Goal: Task Accomplishment & Management: Manage account settings

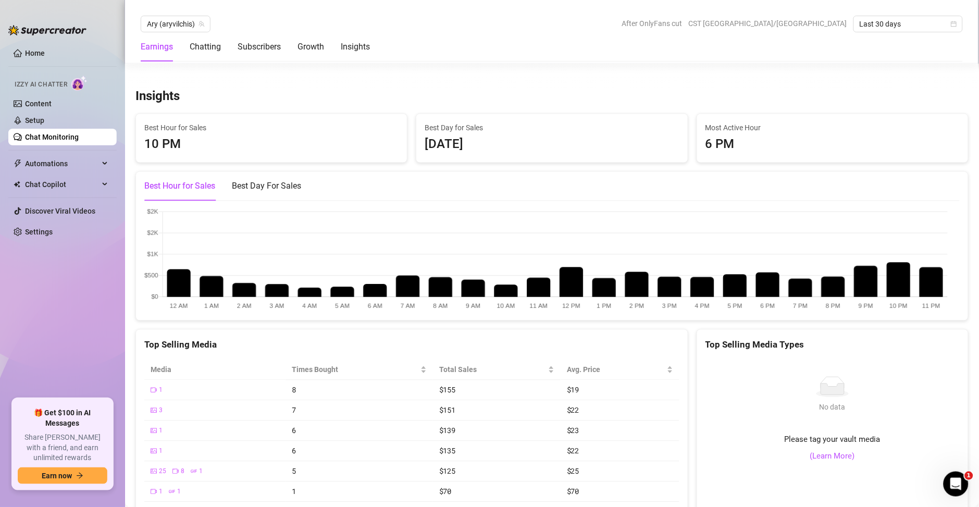
scroll to position [1651, 0]
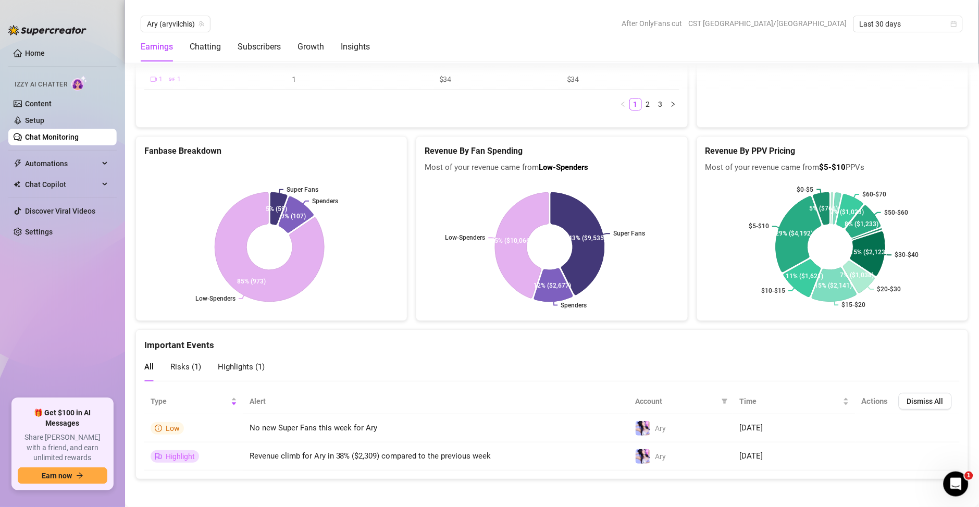
scroll to position [2151, 0]
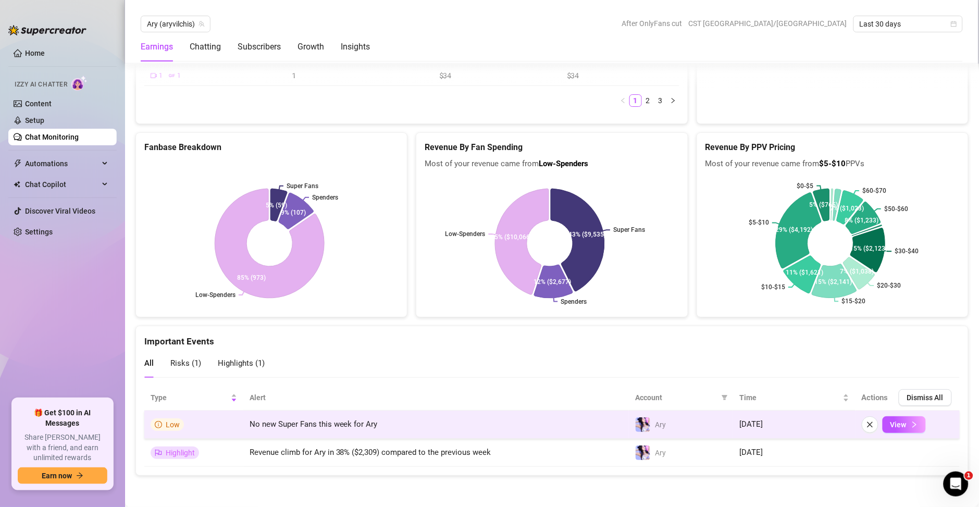
click at [324, 428] on span "No new Super Fans this week for Ary" at bounding box center [314, 423] width 128 height 9
click at [890, 425] on span "View" at bounding box center [898, 424] width 16 height 8
click at [890, 427] on span "View" at bounding box center [898, 424] width 16 height 8
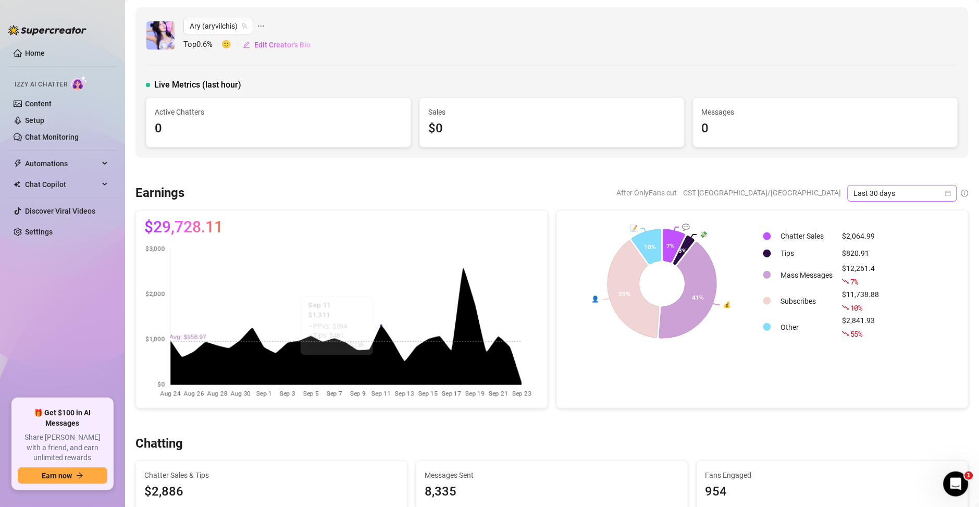
click at [894, 194] on span "Last 30 days" at bounding box center [902, 193] width 97 height 16
click at [872, 279] on div "Custom date" at bounding box center [890, 280] width 93 height 11
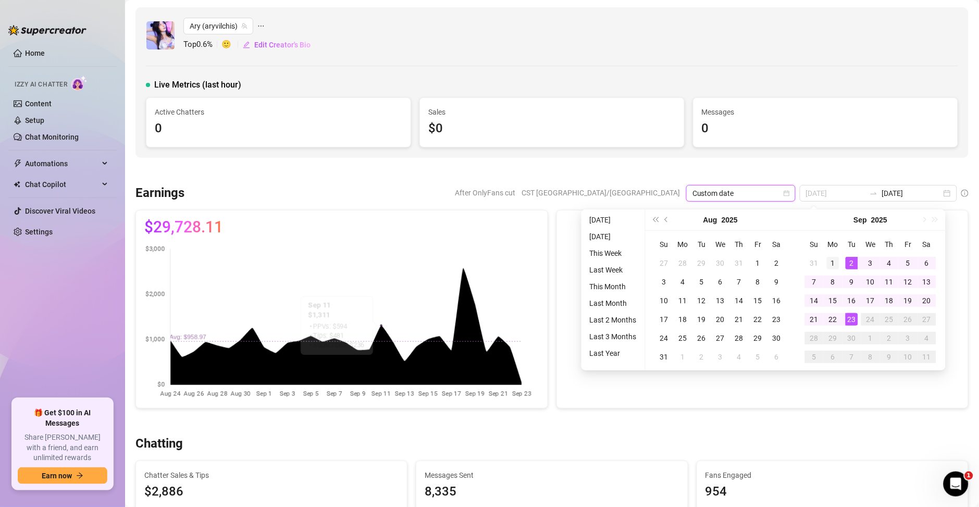
type input "[DATE]"
click at [831, 261] on div "1" at bounding box center [833, 263] width 13 height 13
type input "[DATE]"
click at [855, 322] on div "23" at bounding box center [852, 319] width 13 height 13
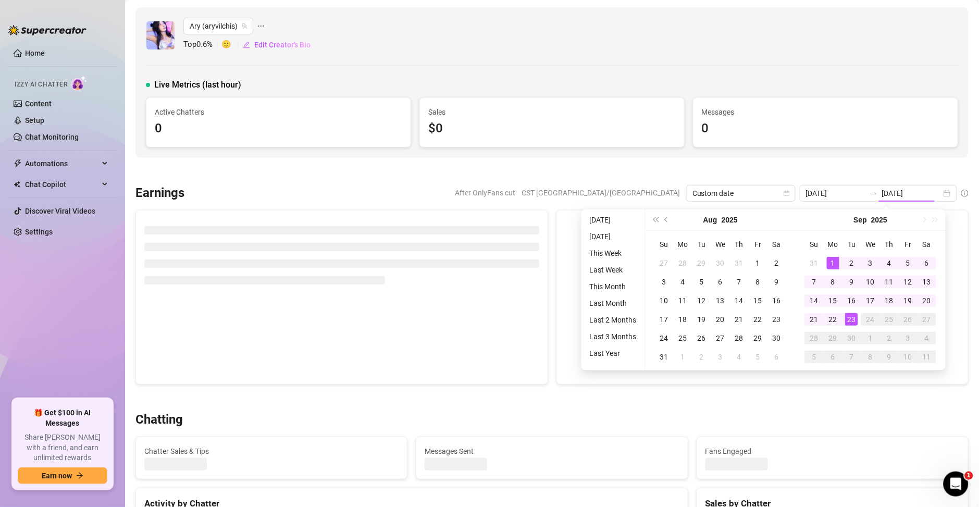
type input "[DATE]"
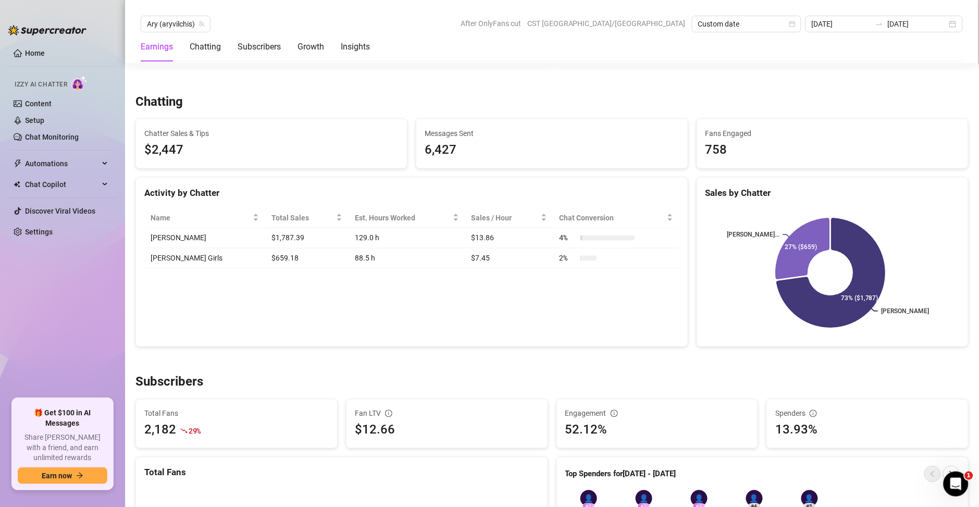
scroll to position [375, 0]
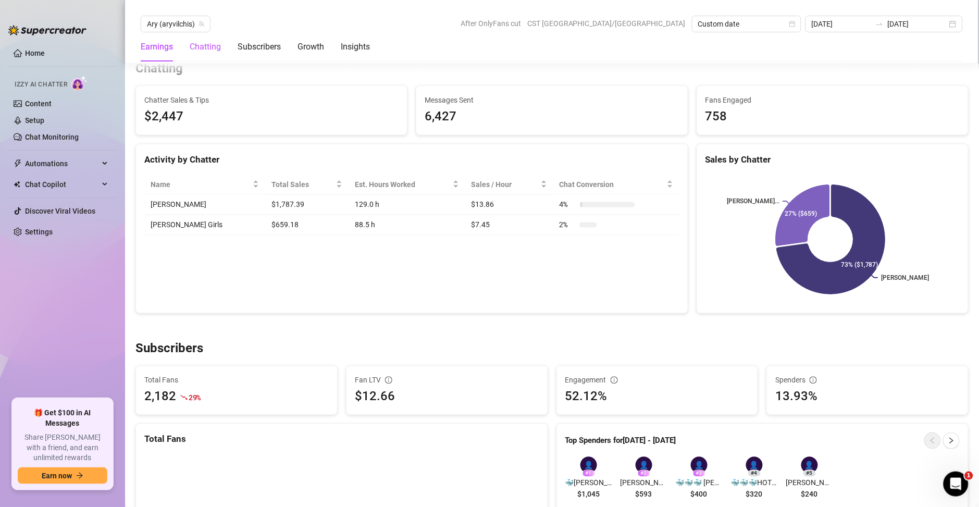
click at [220, 49] on div "Chatting" at bounding box center [205, 47] width 31 height 13
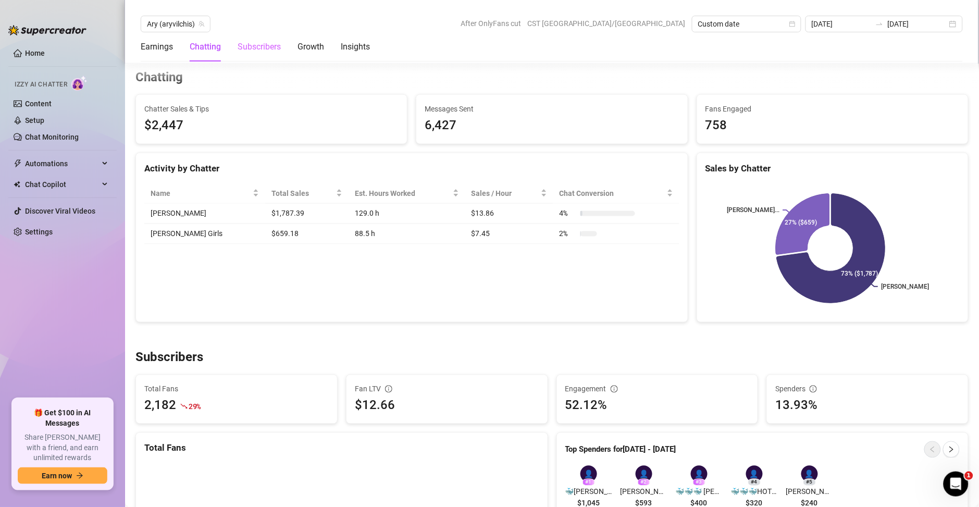
click at [258, 55] on div "Subscribers" at bounding box center [259, 46] width 43 height 29
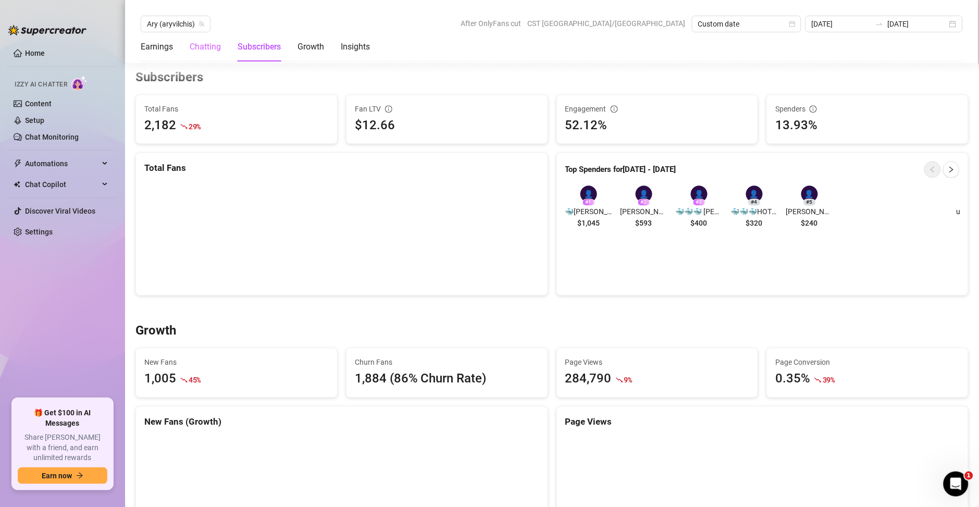
click at [211, 53] on div "Chatting" at bounding box center [205, 46] width 31 height 29
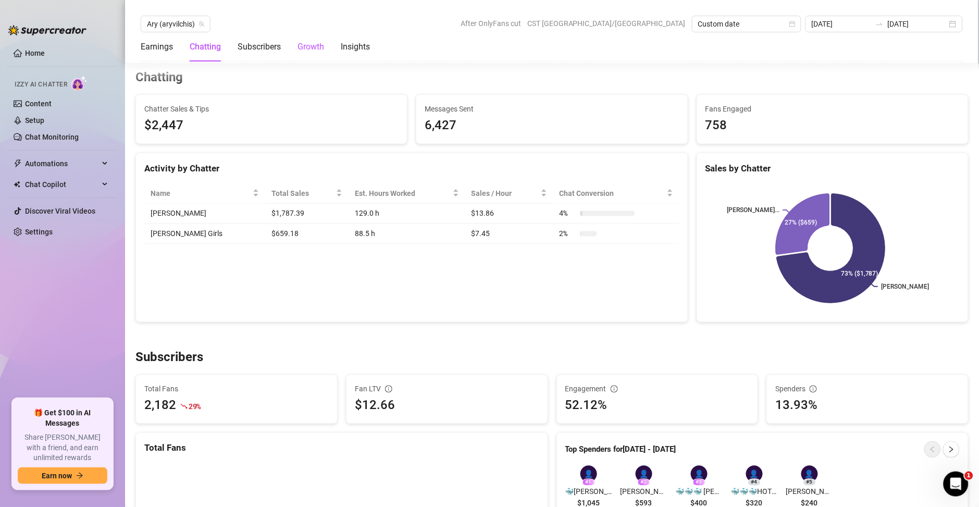
click at [303, 49] on div "Growth" at bounding box center [310, 47] width 27 height 13
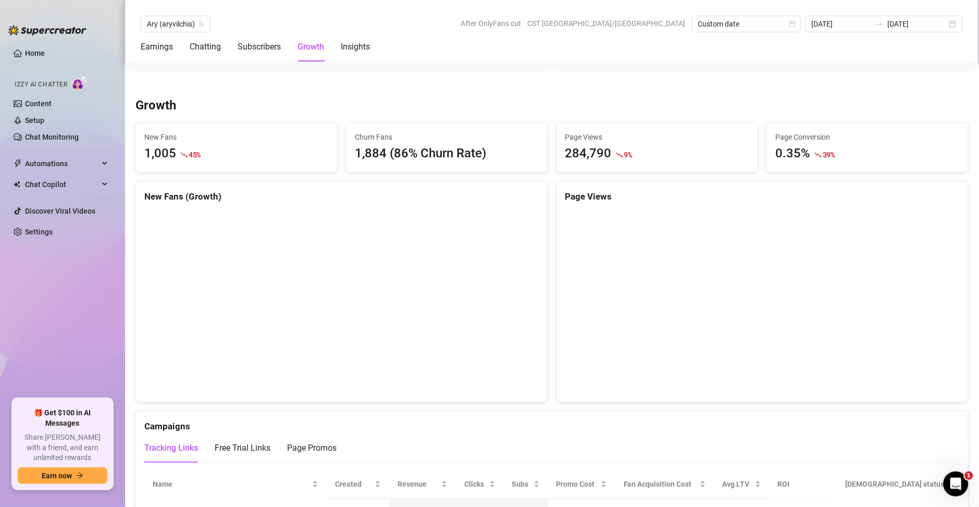
scroll to position [899, 0]
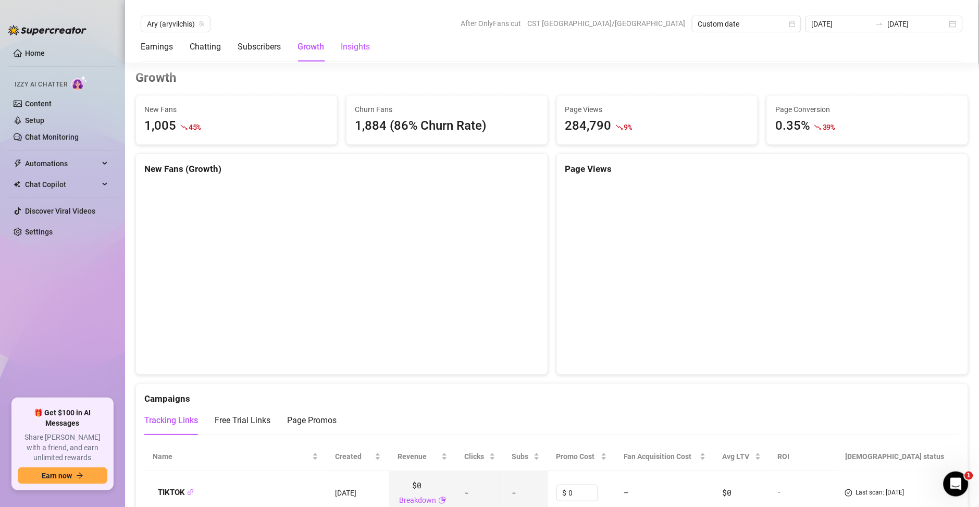
click at [356, 44] on div "Insights" at bounding box center [355, 47] width 29 height 13
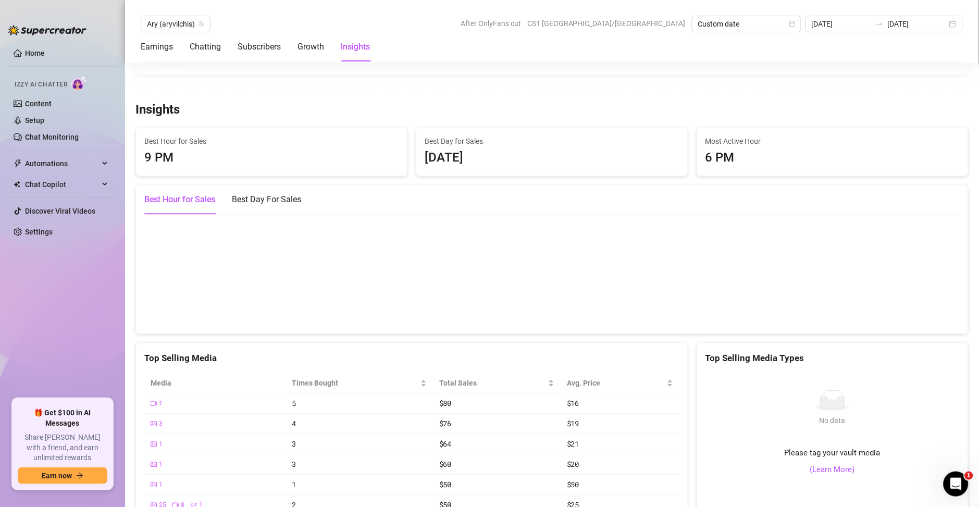
scroll to position [1673, 0]
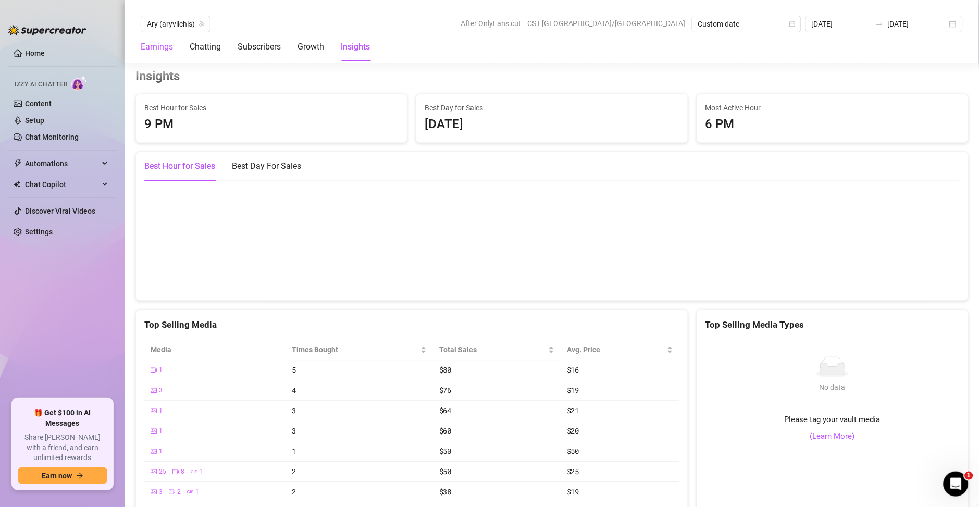
click at [172, 44] on div "Earnings" at bounding box center [157, 47] width 32 height 13
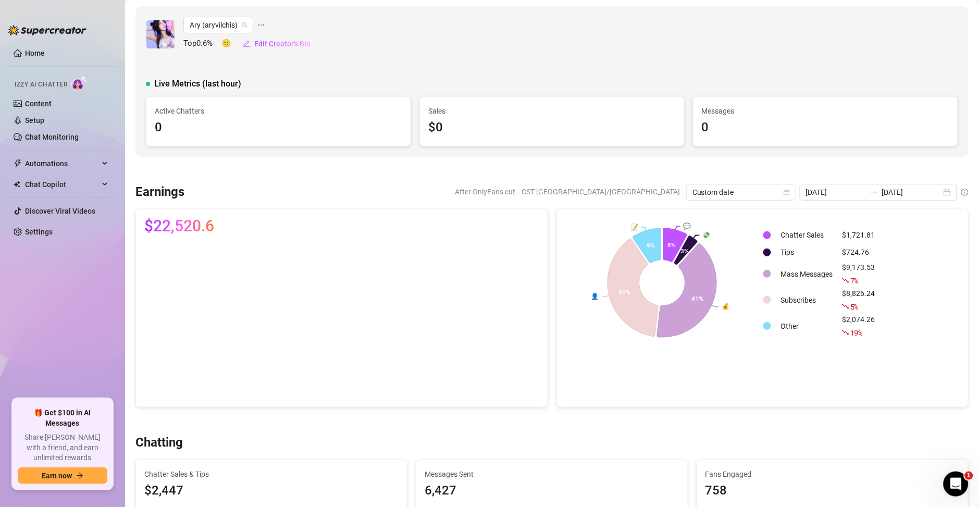
scroll to position [0, 0]
click at [55, 140] on link "Chat Monitoring" at bounding box center [52, 137] width 54 height 8
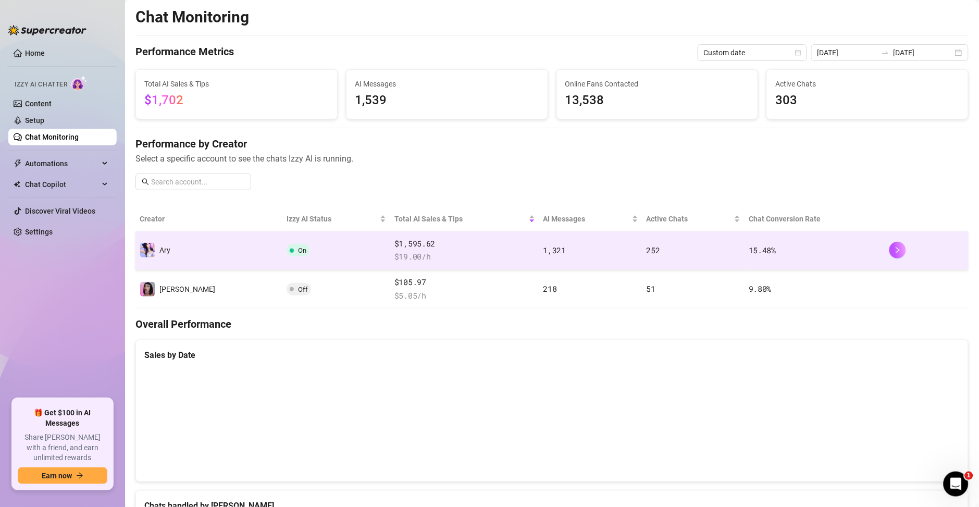
click at [569, 259] on td "1,321" at bounding box center [590, 250] width 103 height 39
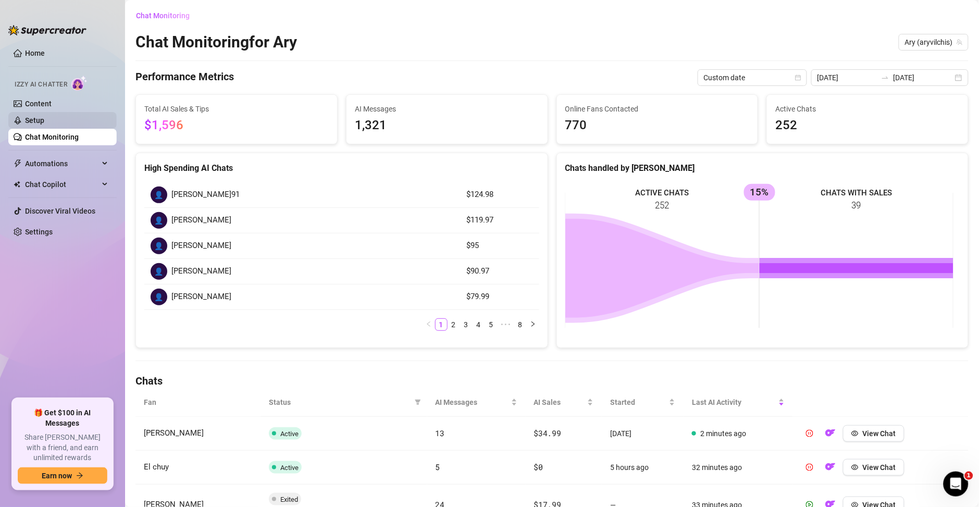
click at [44, 122] on link "Setup" at bounding box center [34, 120] width 19 height 8
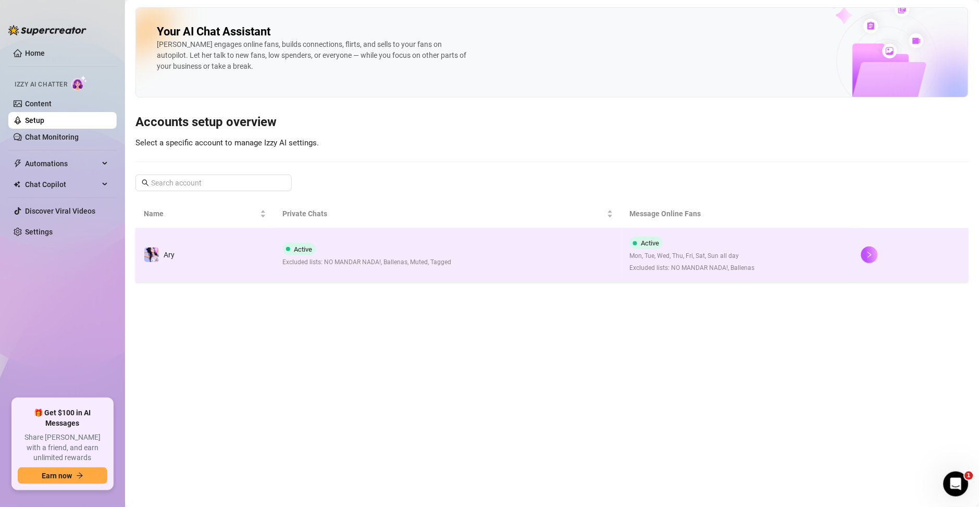
click at [620, 270] on td "Active Excluded lists: NO MANDAR NADA!, Ballenas, Muted, Tagged" at bounding box center [448, 255] width 347 height 54
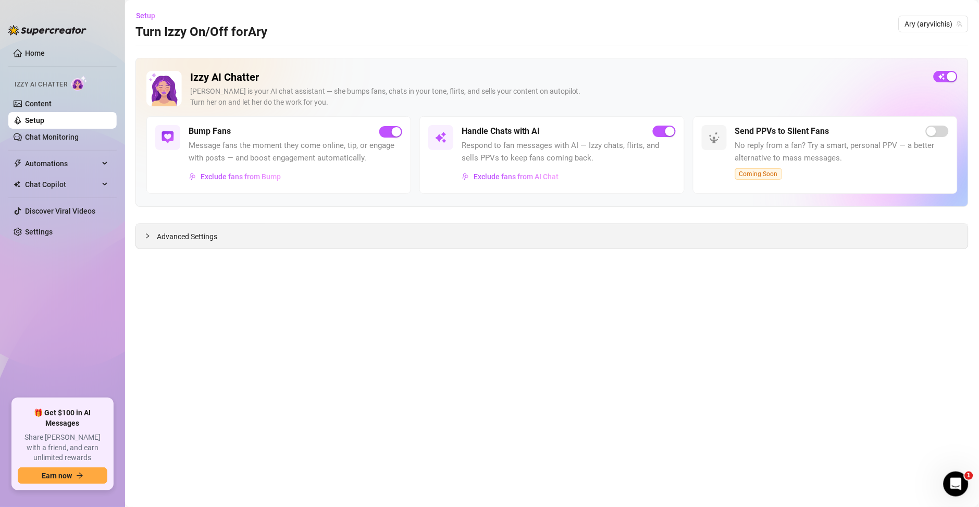
click at [191, 238] on span "Advanced Settings" at bounding box center [187, 236] width 60 height 11
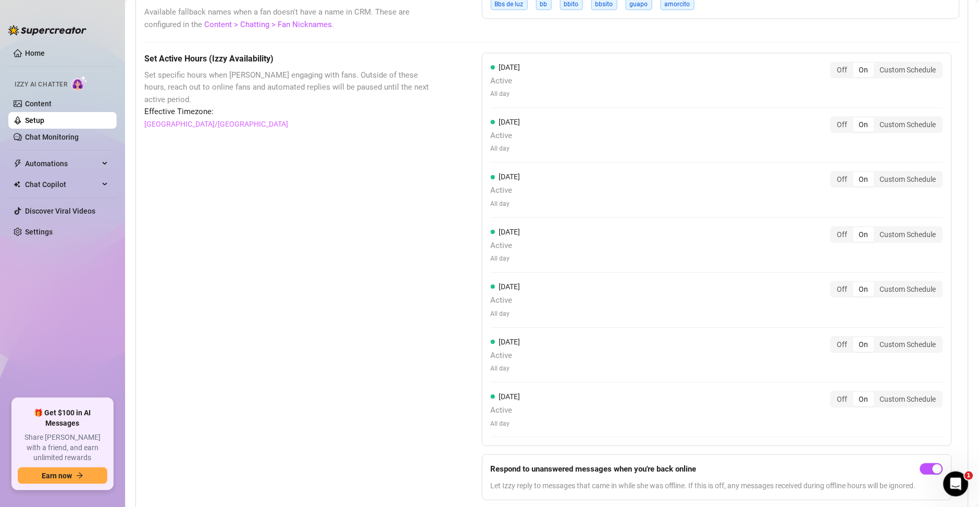
scroll to position [662, 0]
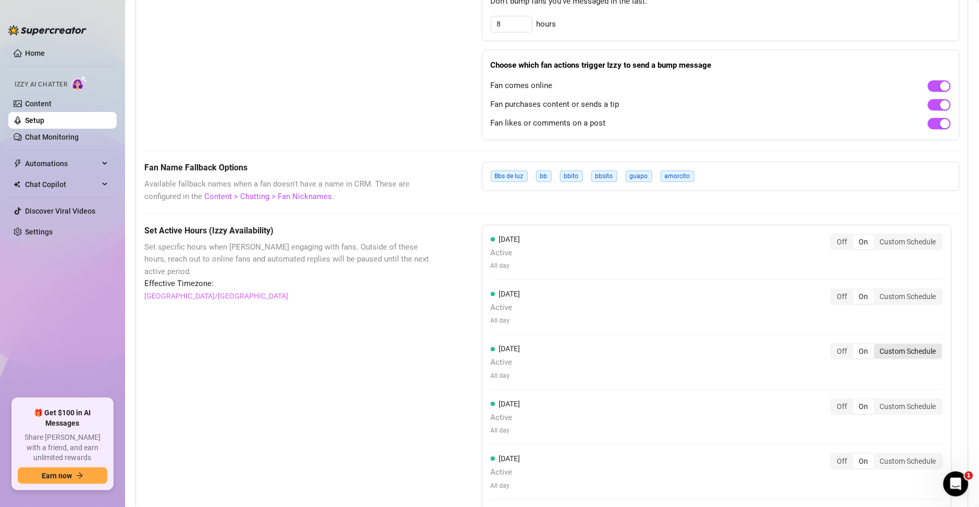
click at [896, 352] on div "Custom Schedule" at bounding box center [908, 351] width 68 height 15
click at [877, 345] on input "Custom Schedule" at bounding box center [877, 345] width 0 height 0
click at [511, 379] on input at bounding box center [522, 379] width 51 height 11
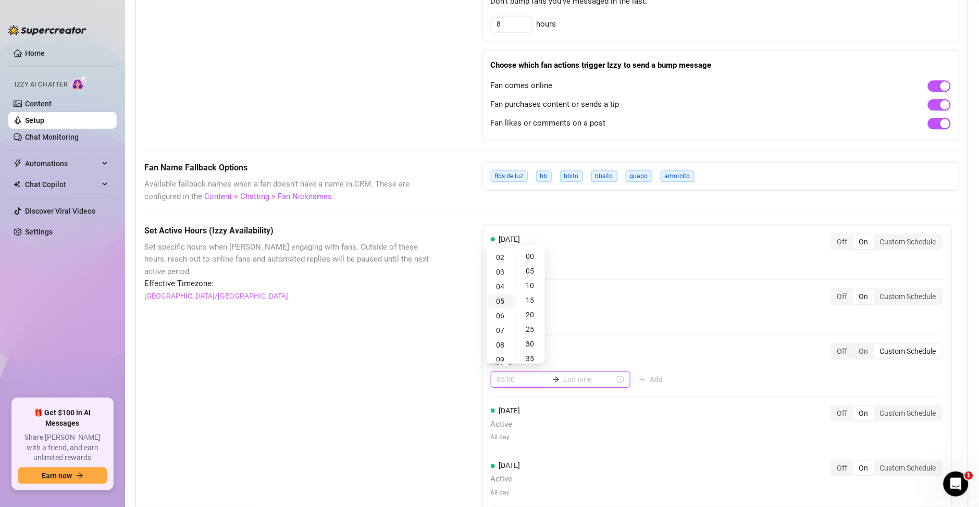
scroll to position [75, 0]
click at [499, 314] on div "09" at bounding box center [501, 312] width 25 height 15
click at [526, 257] on div "00" at bounding box center [530, 256] width 25 height 15
type input "09:00"
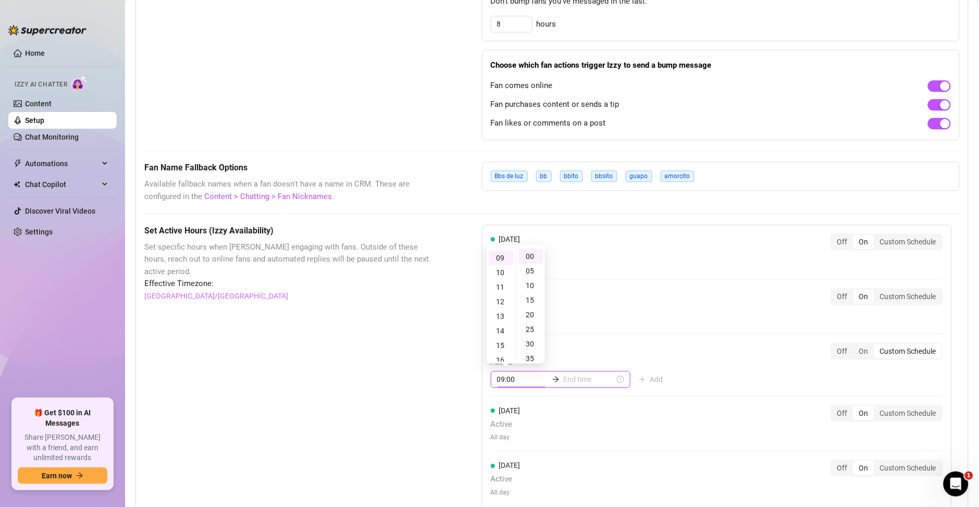
click at [575, 383] on input at bounding box center [589, 379] width 51 height 11
type input "09:25"
click at [536, 272] on div "10" at bounding box center [538, 272] width 25 height 15
click at [535, 272] on div "11" at bounding box center [538, 272] width 25 height 15
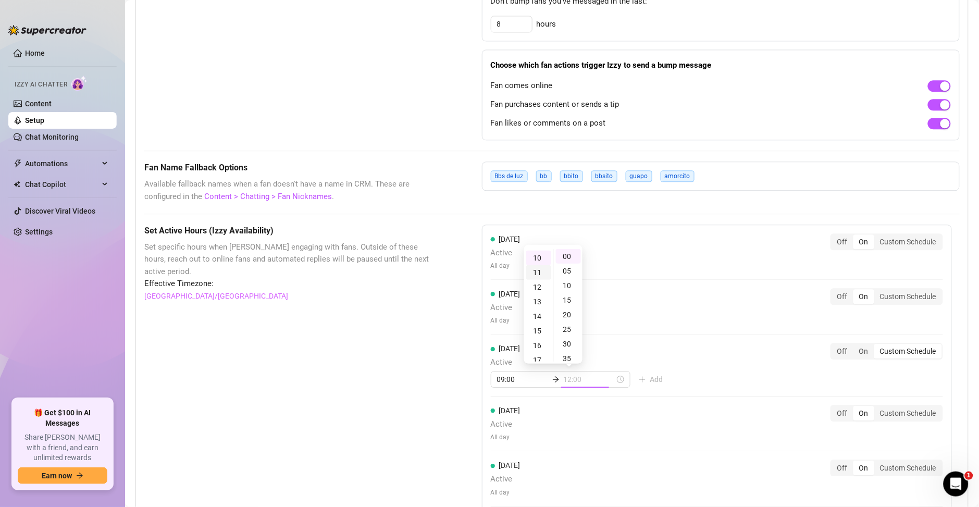
scroll to position [159, 0]
type input "11:00"
click at [625, 258] on div "[DATE] Active All day Off On Custom Schedule" at bounding box center [717, 252] width 452 height 38
